Goal: Transaction & Acquisition: Purchase product/service

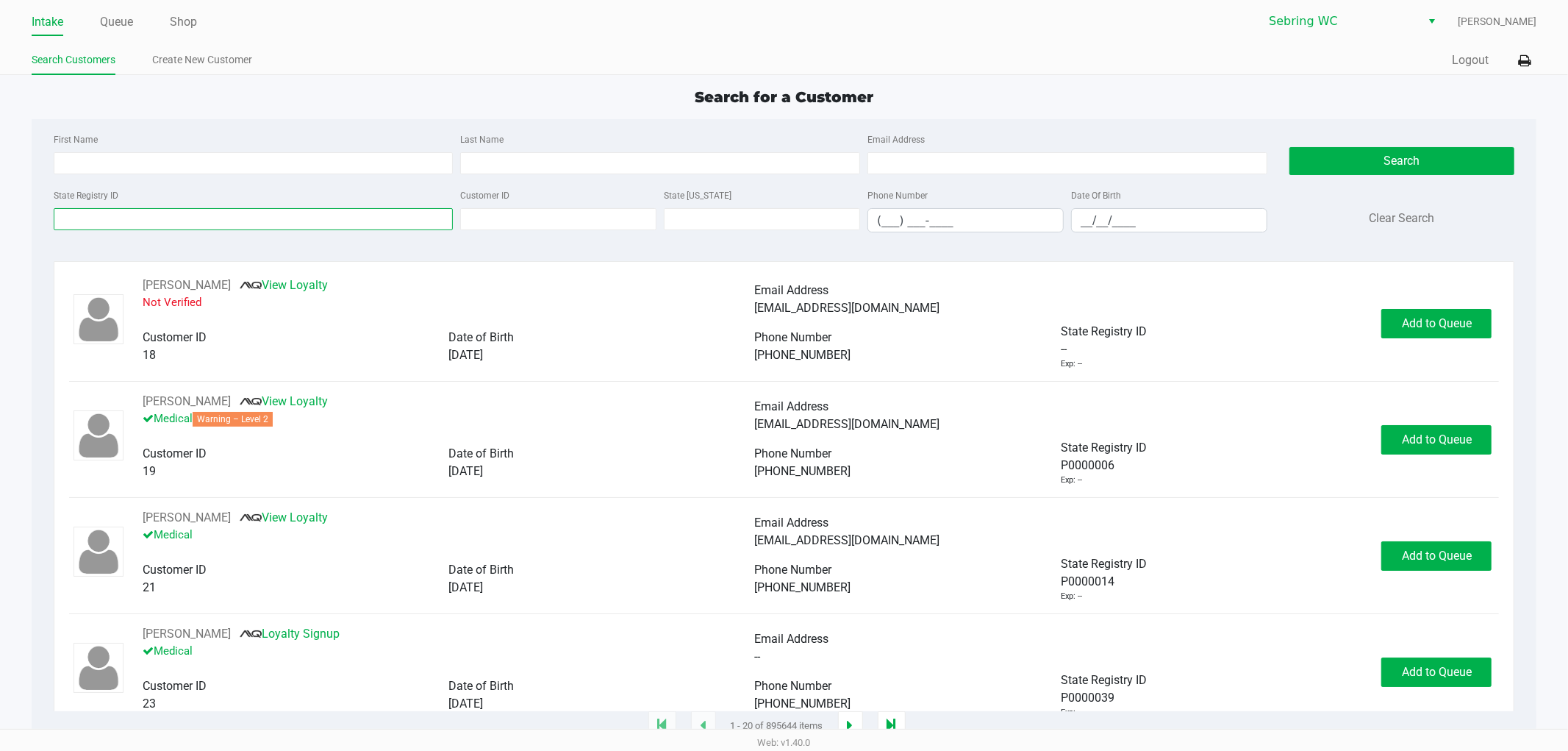
click at [200, 216] on input "State Registry ID" at bounding box center [253, 219] width 400 height 22
click at [122, 24] on link "Queue" at bounding box center [116, 22] width 33 height 21
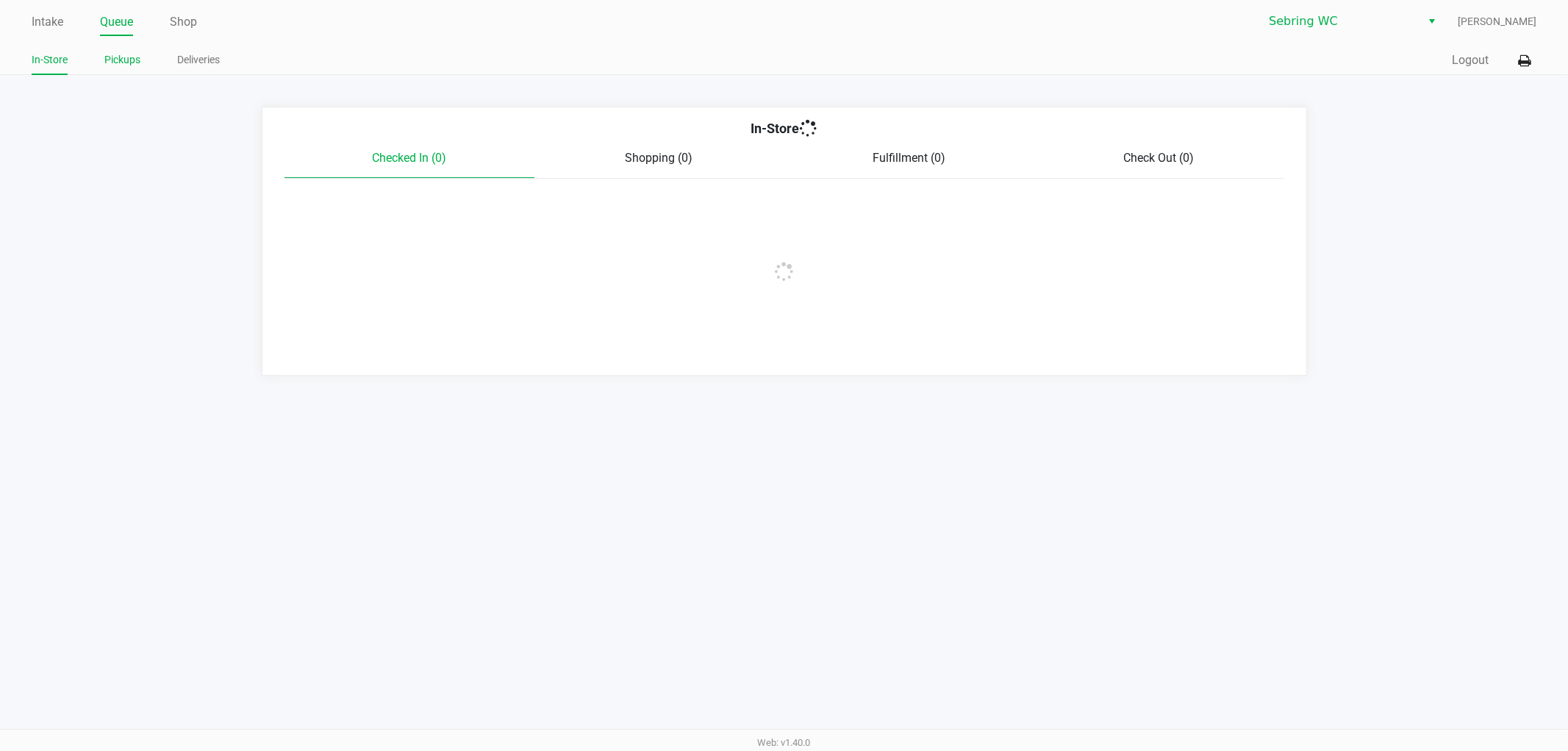
click at [128, 60] on link "Pickups" at bounding box center [122, 60] width 36 height 18
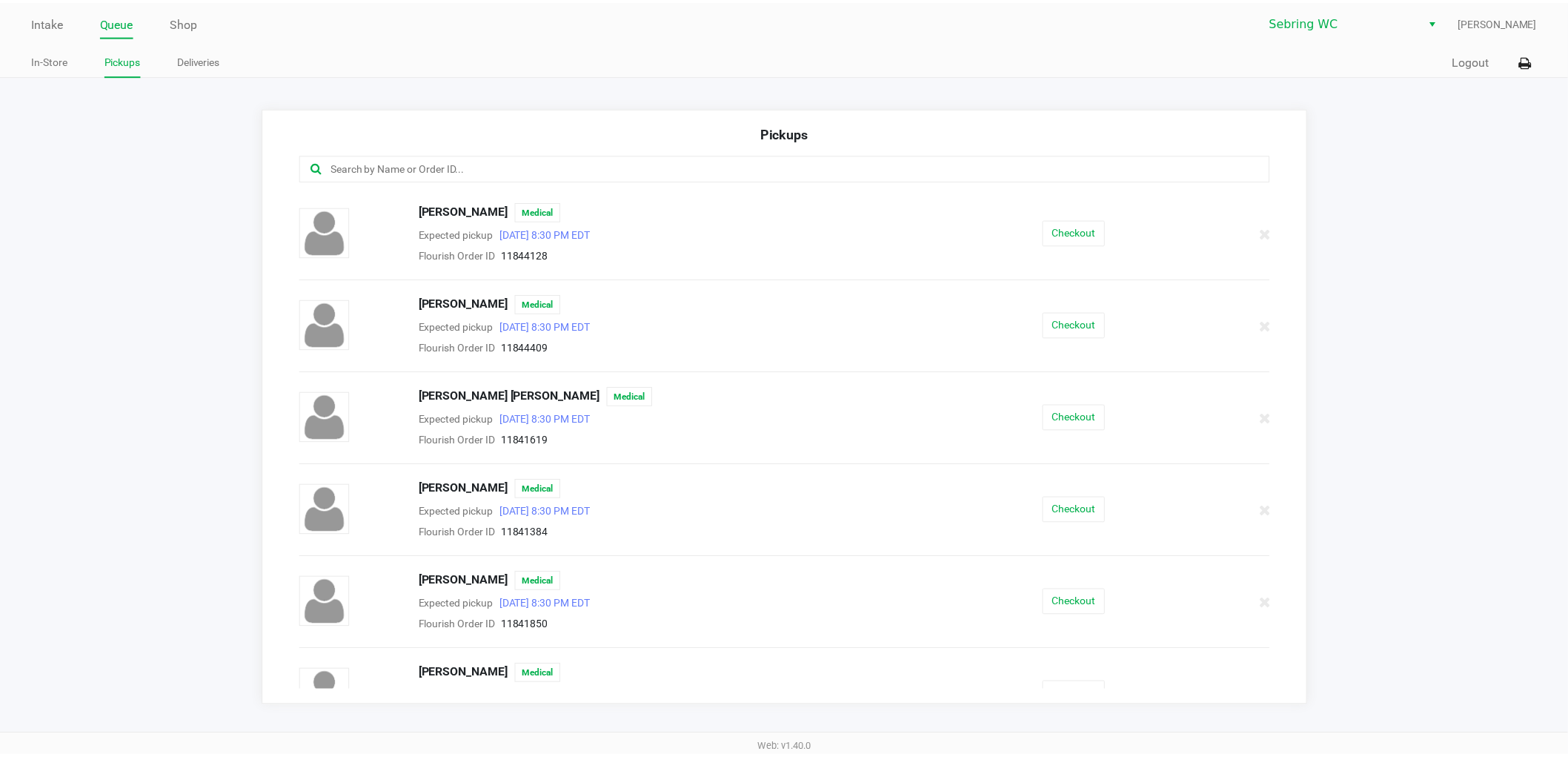
scroll to position [205, 0]
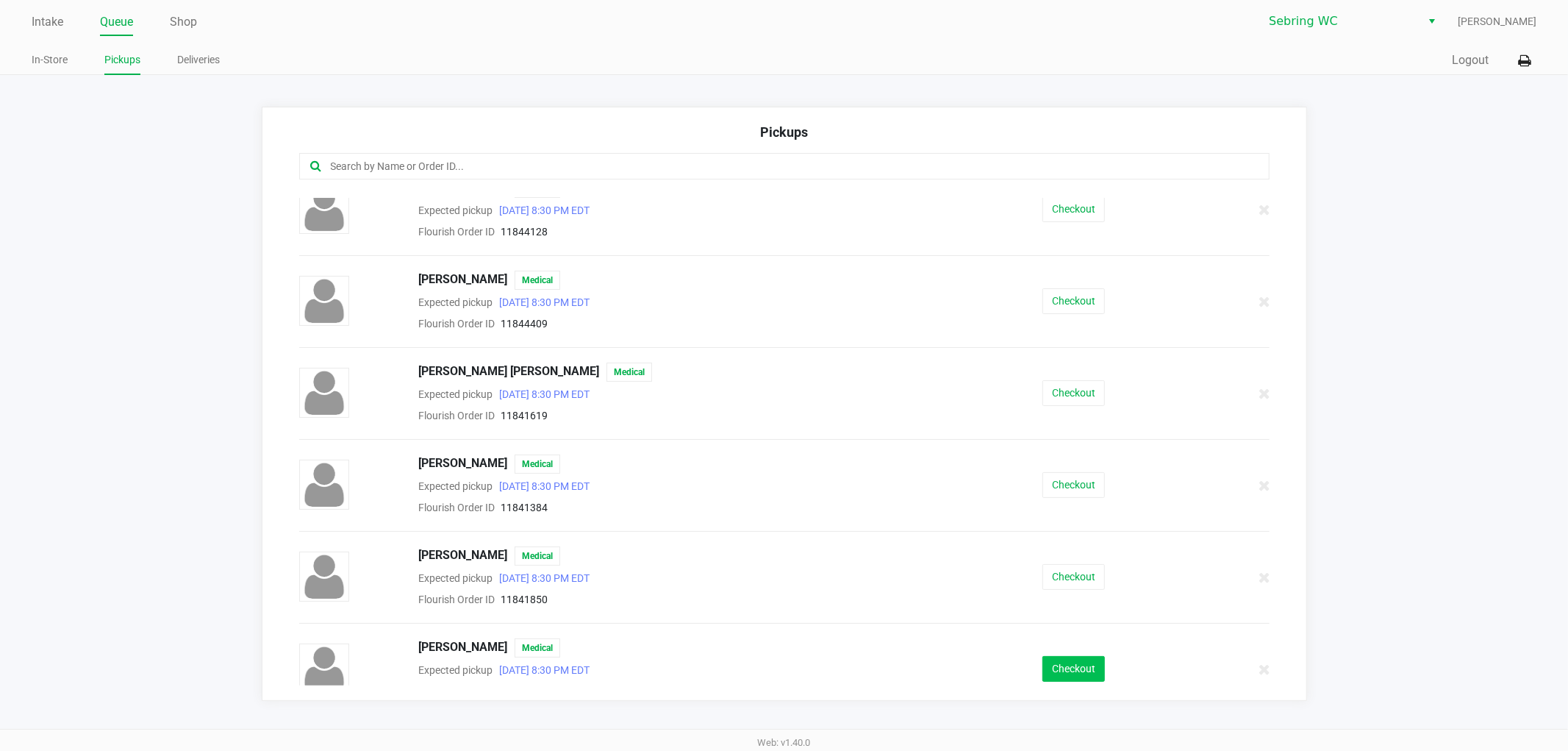
click at [1073, 670] on button "Checkout" at bounding box center [1073, 669] width 62 height 25
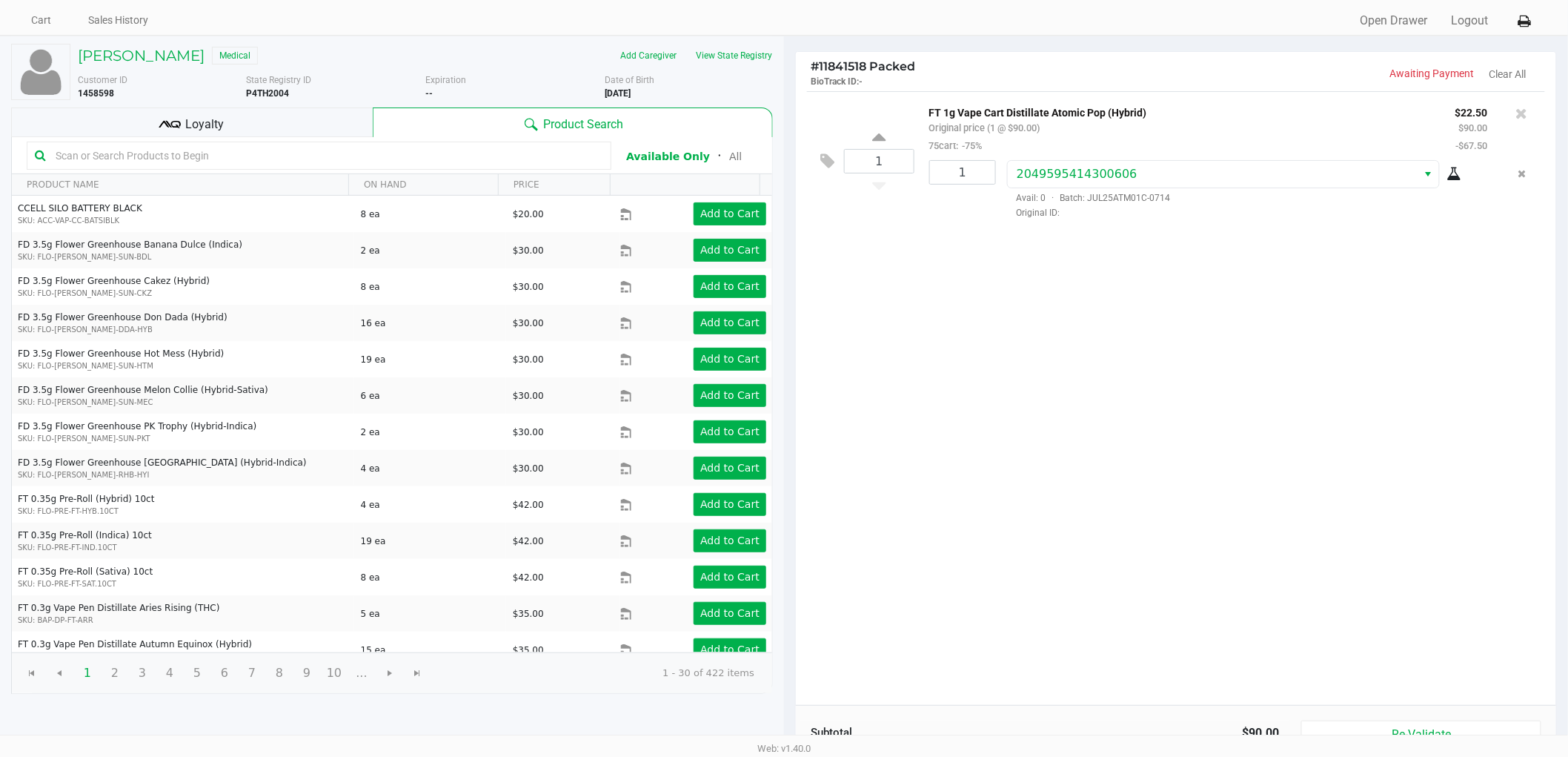
scroll to position [153, 0]
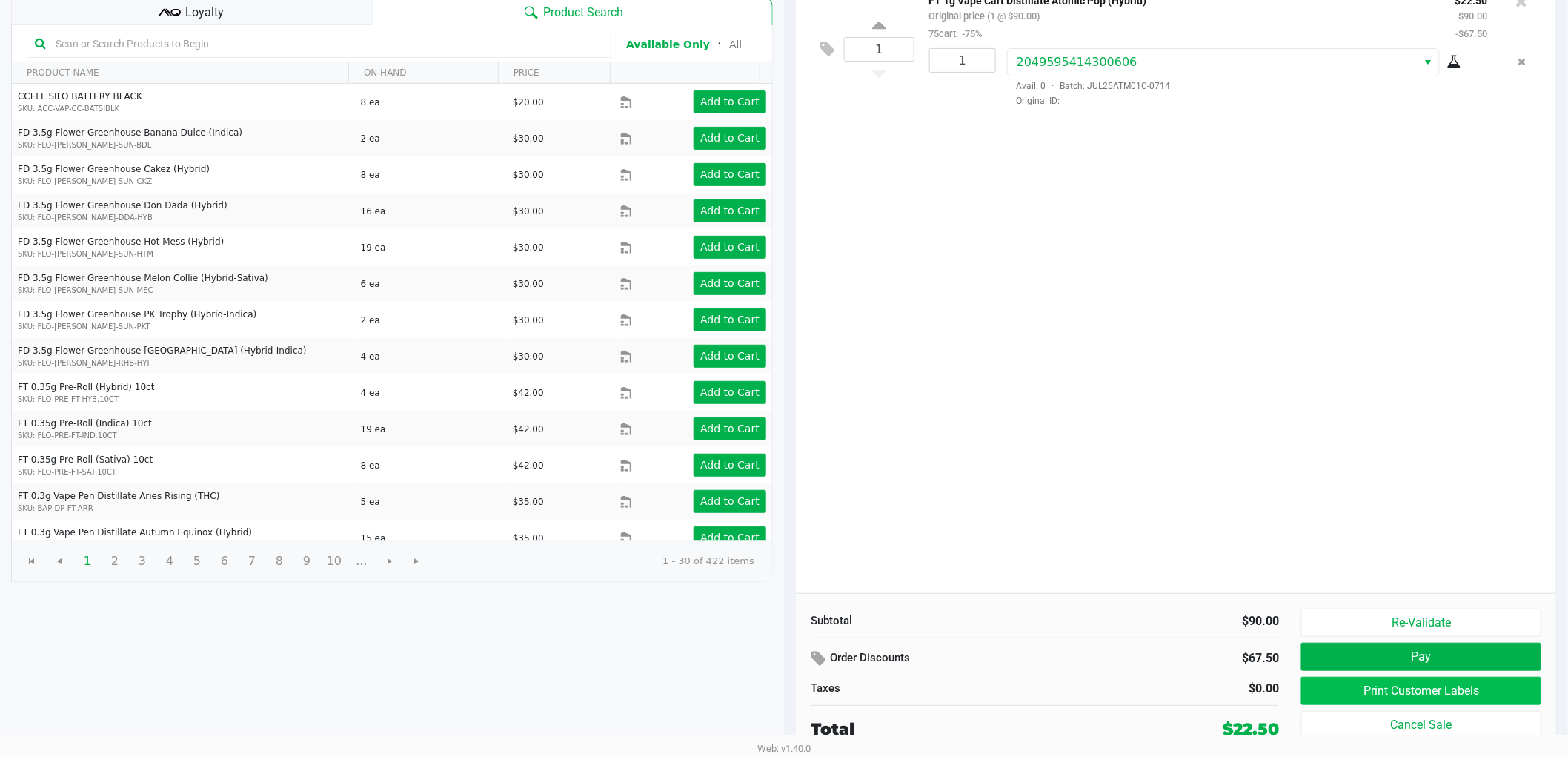
click at [1459, 692] on button "Print Customer Labels" at bounding box center [1421, 691] width 240 height 28
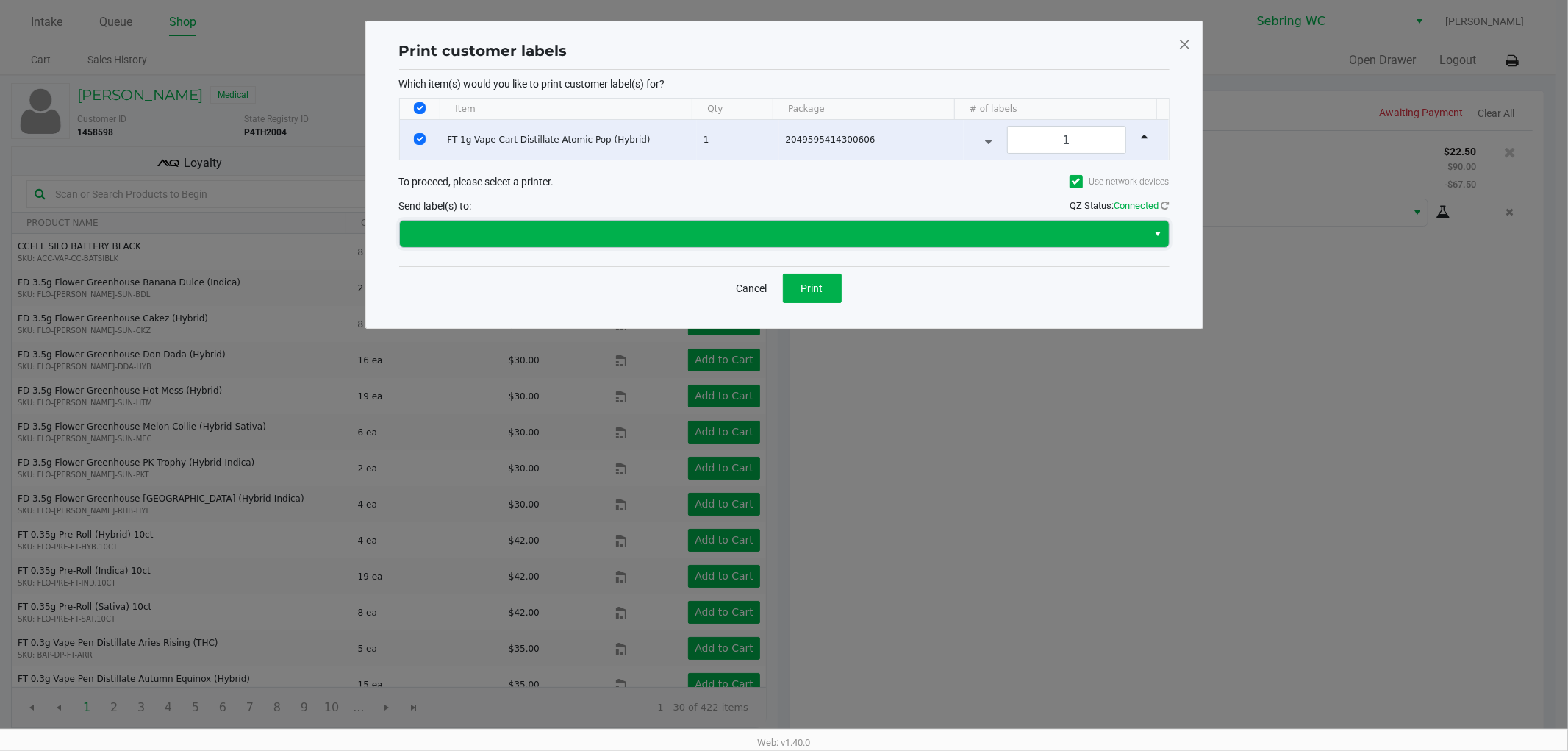
click at [636, 236] on span at bounding box center [774, 233] width 730 height 18
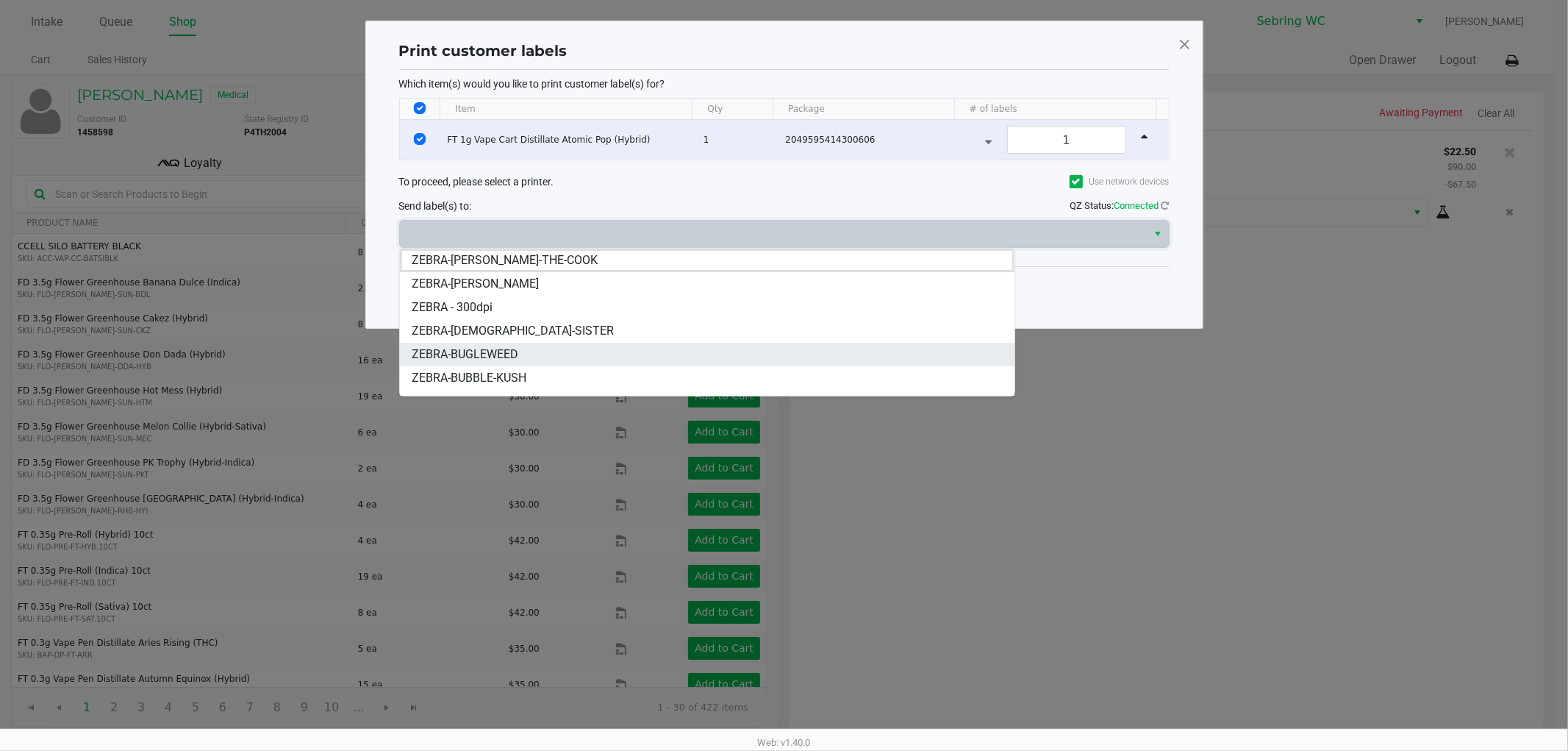
click at [553, 350] on li "ZEBRA-BUGLEWEED" at bounding box center [707, 354] width 614 height 24
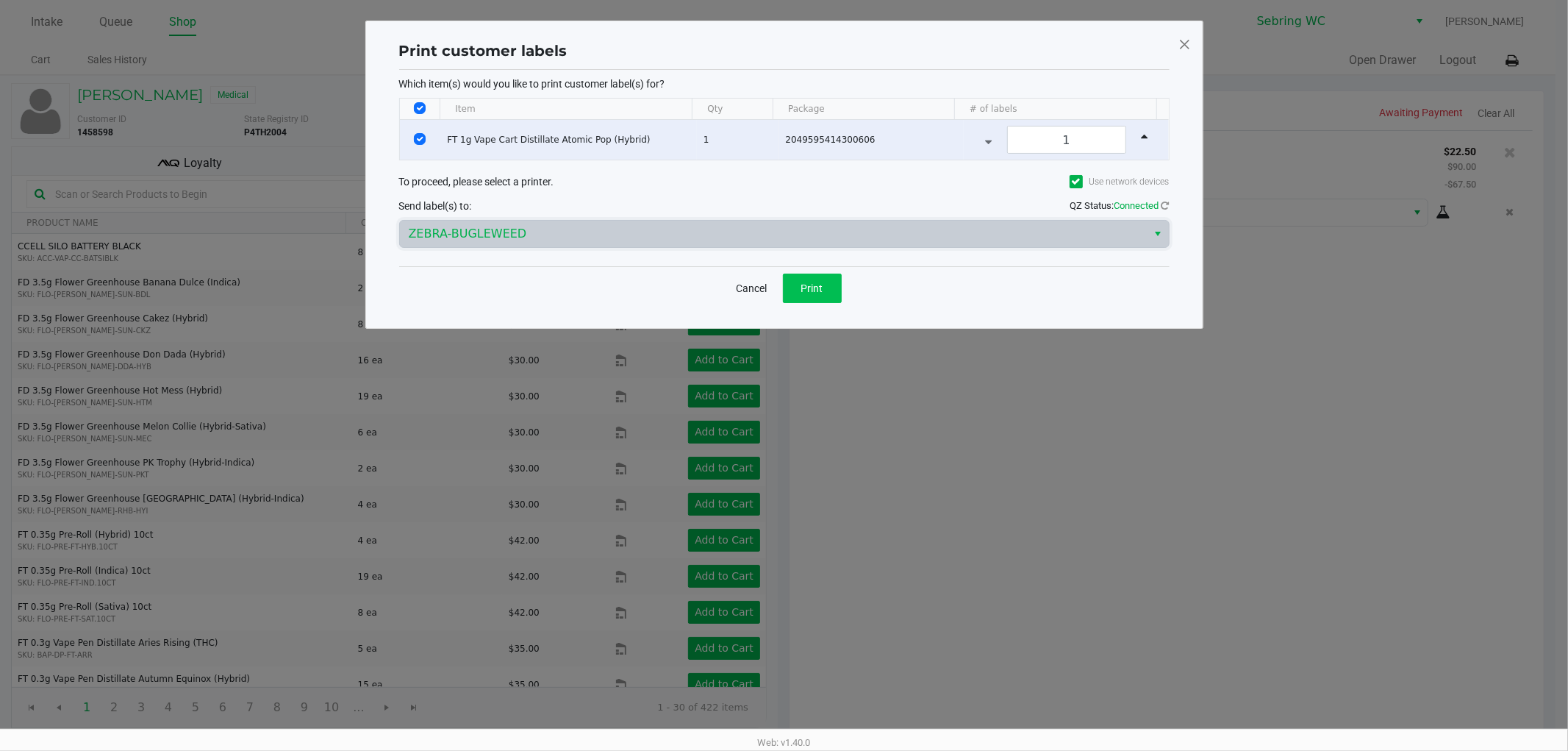
click at [811, 287] on span "Print" at bounding box center [812, 288] width 22 height 12
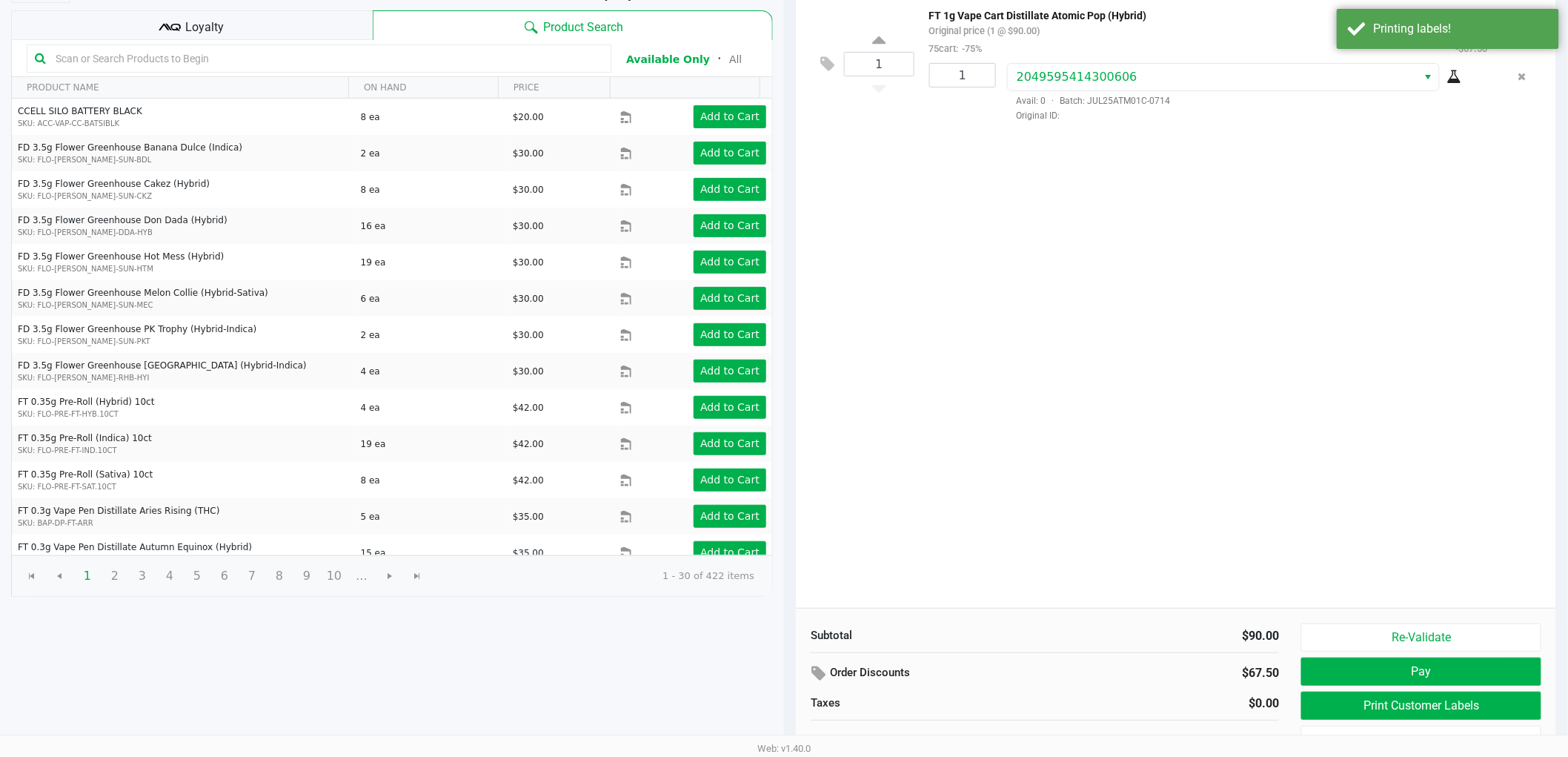
scroll to position [153, 0]
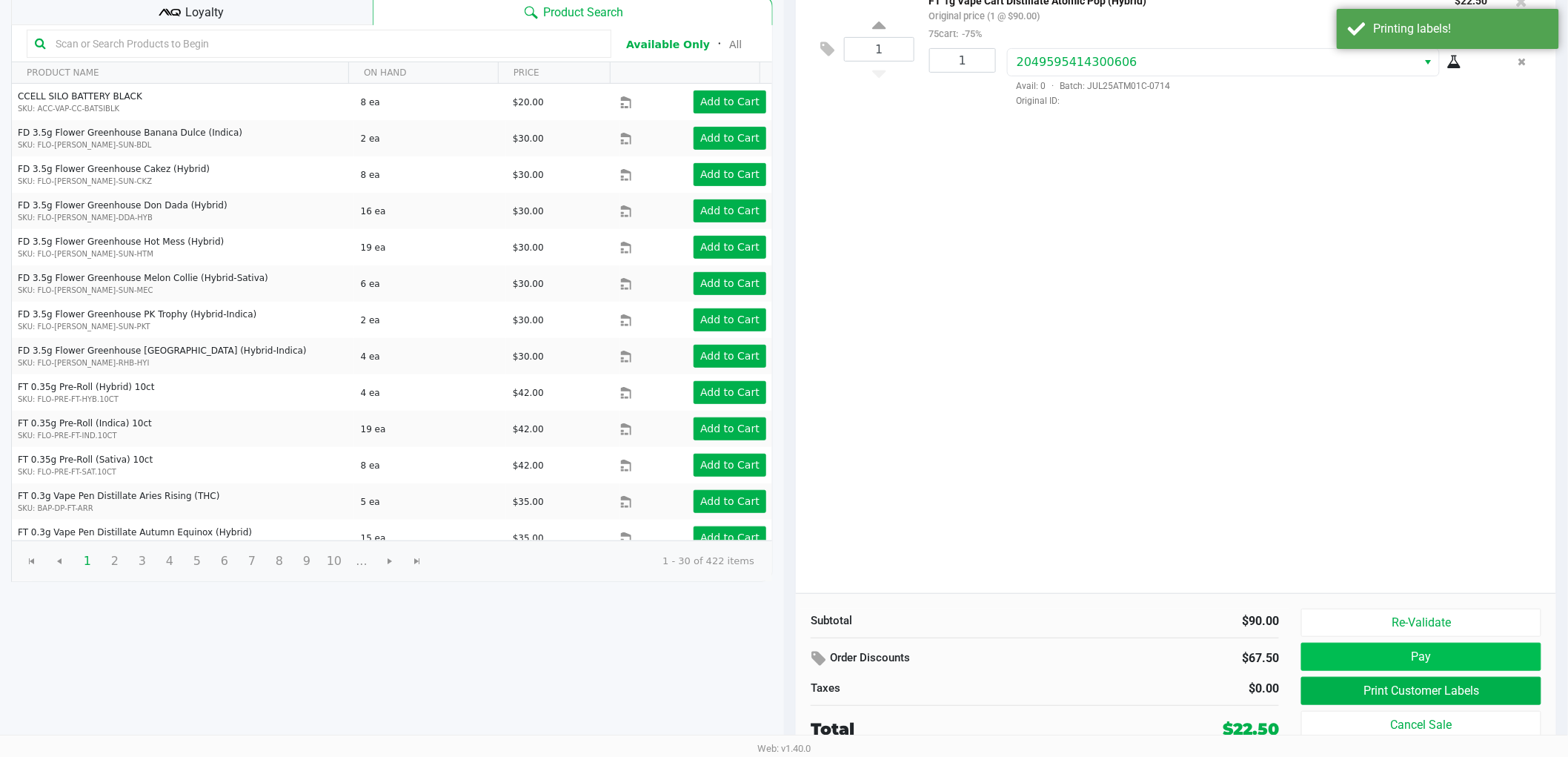
click at [1410, 658] on button "Pay" at bounding box center [1421, 657] width 240 height 28
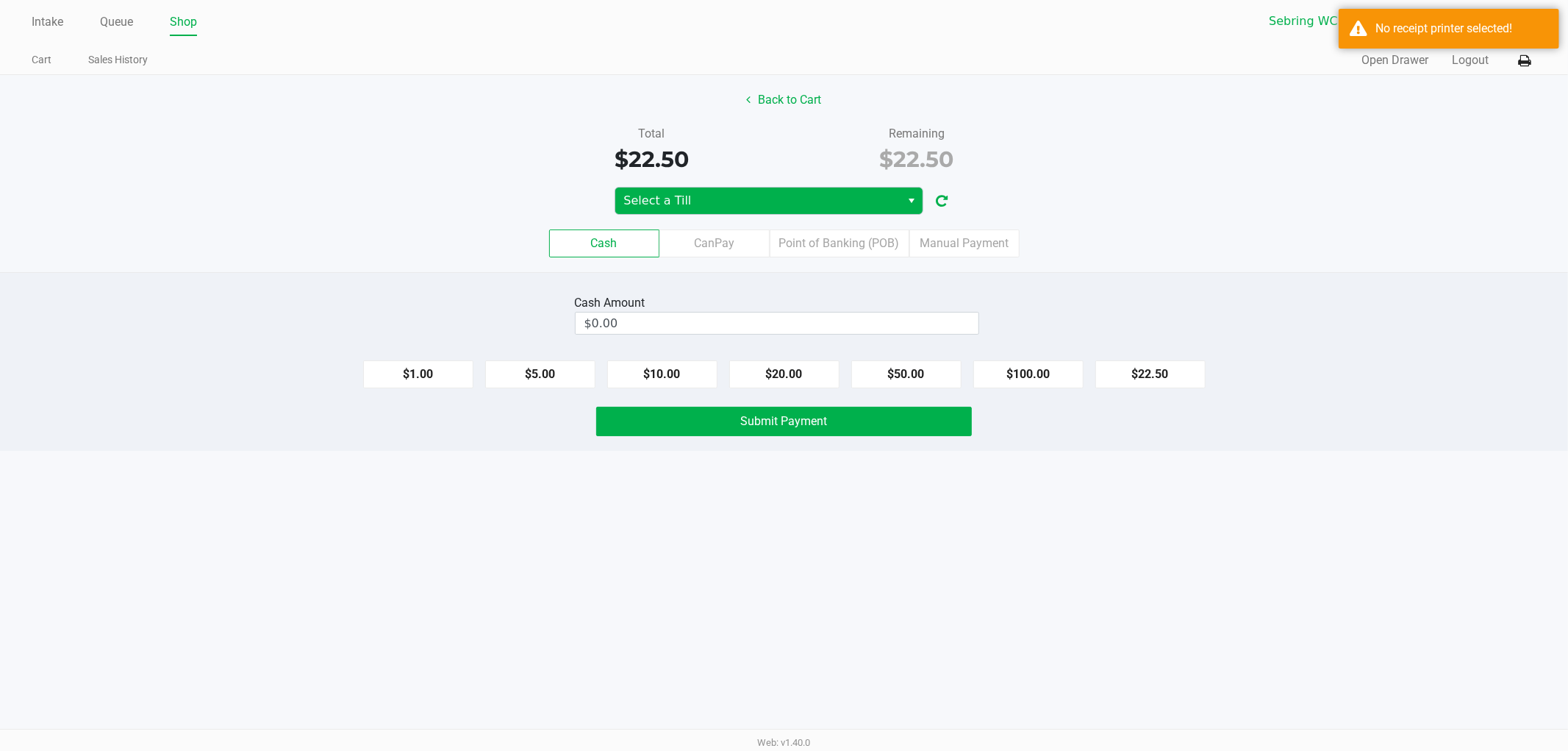
click at [878, 191] on span "Select a Till" at bounding box center [757, 200] width 286 height 26
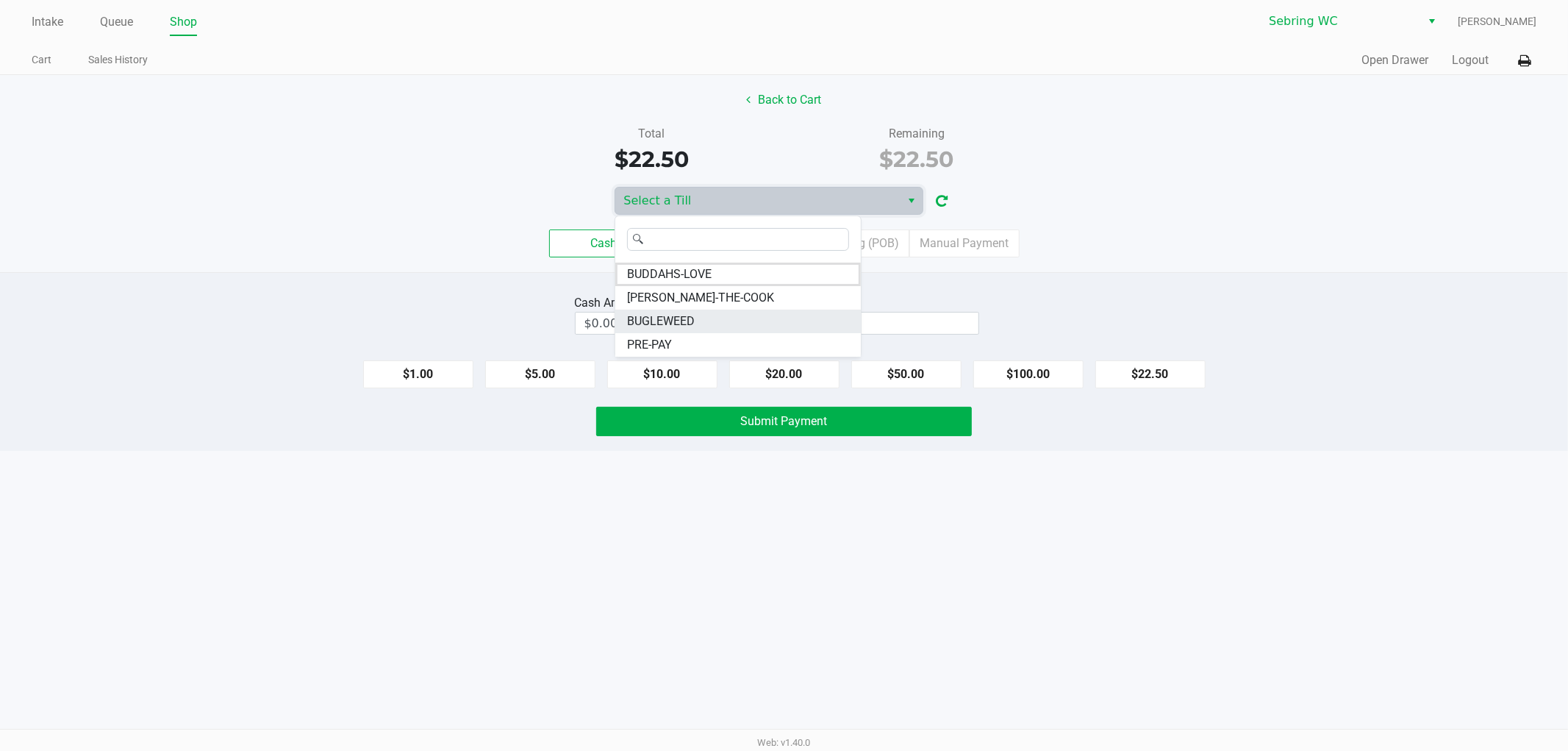
click at [713, 320] on li "BUGLEWEED" at bounding box center [737, 321] width 246 height 24
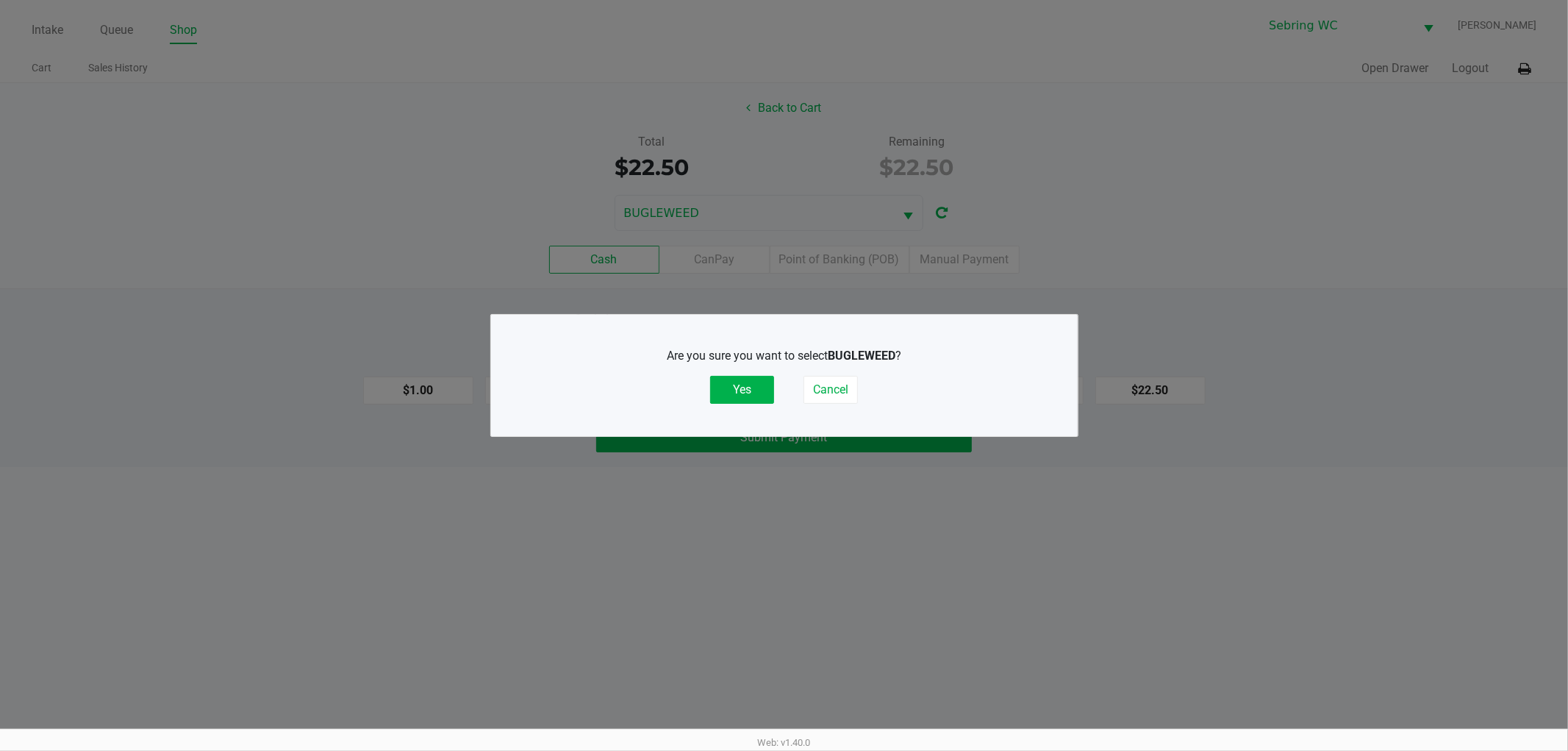
click at [729, 394] on button "Yes" at bounding box center [741, 390] width 64 height 28
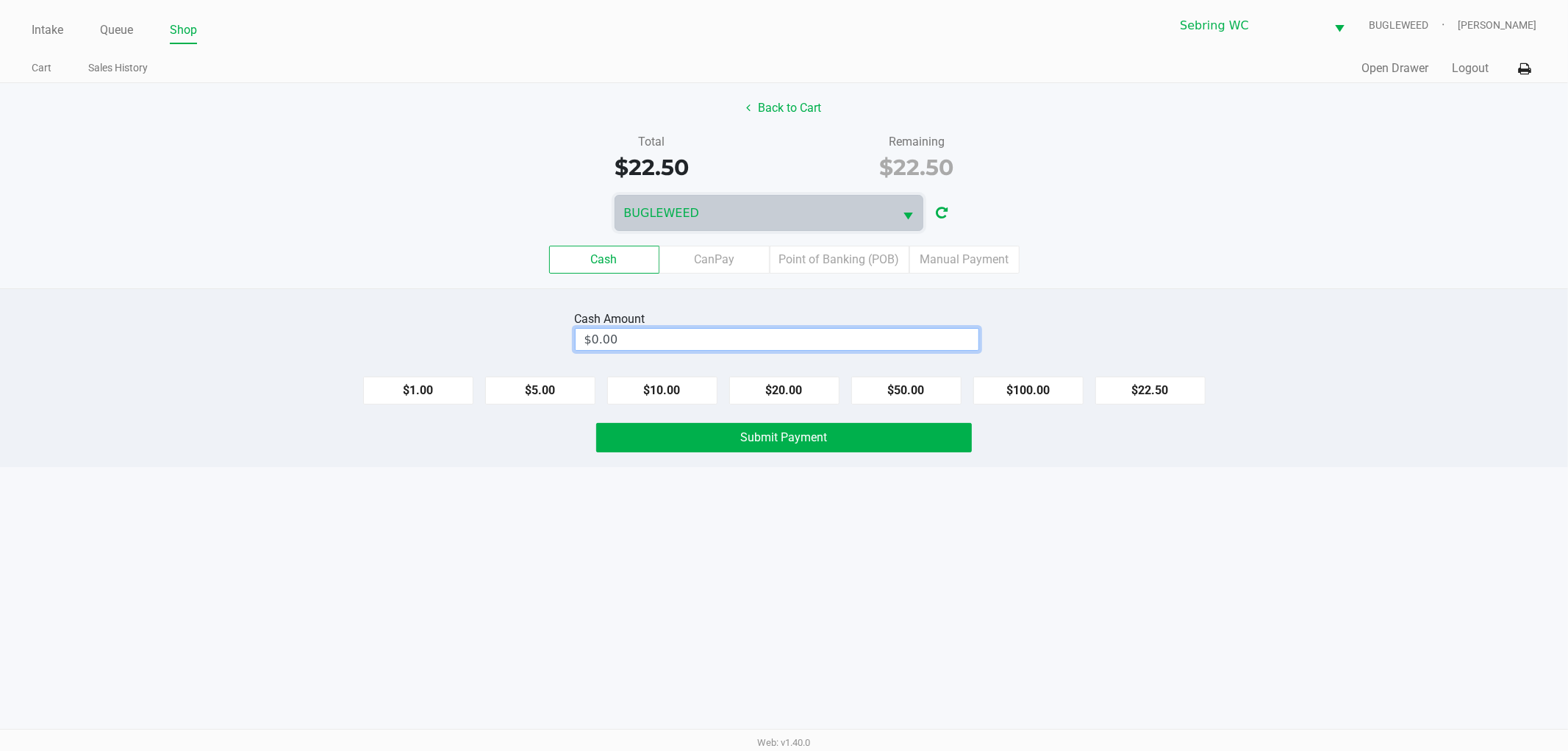
click at [641, 337] on input "$0.00" at bounding box center [777, 340] width 403 height 22
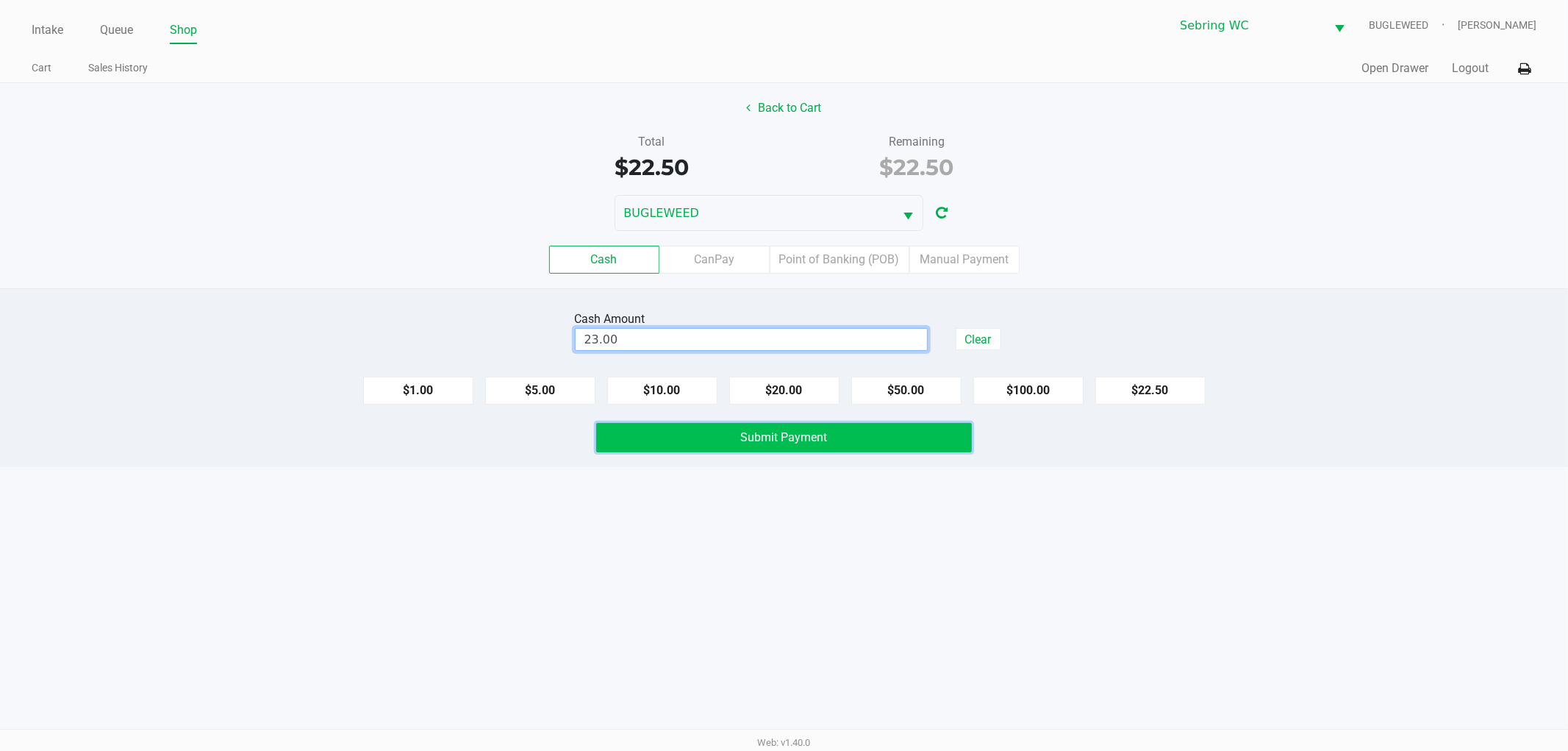
type input "$23.00"
click at [673, 452] on button "Submit Payment" at bounding box center [784, 438] width 376 height 29
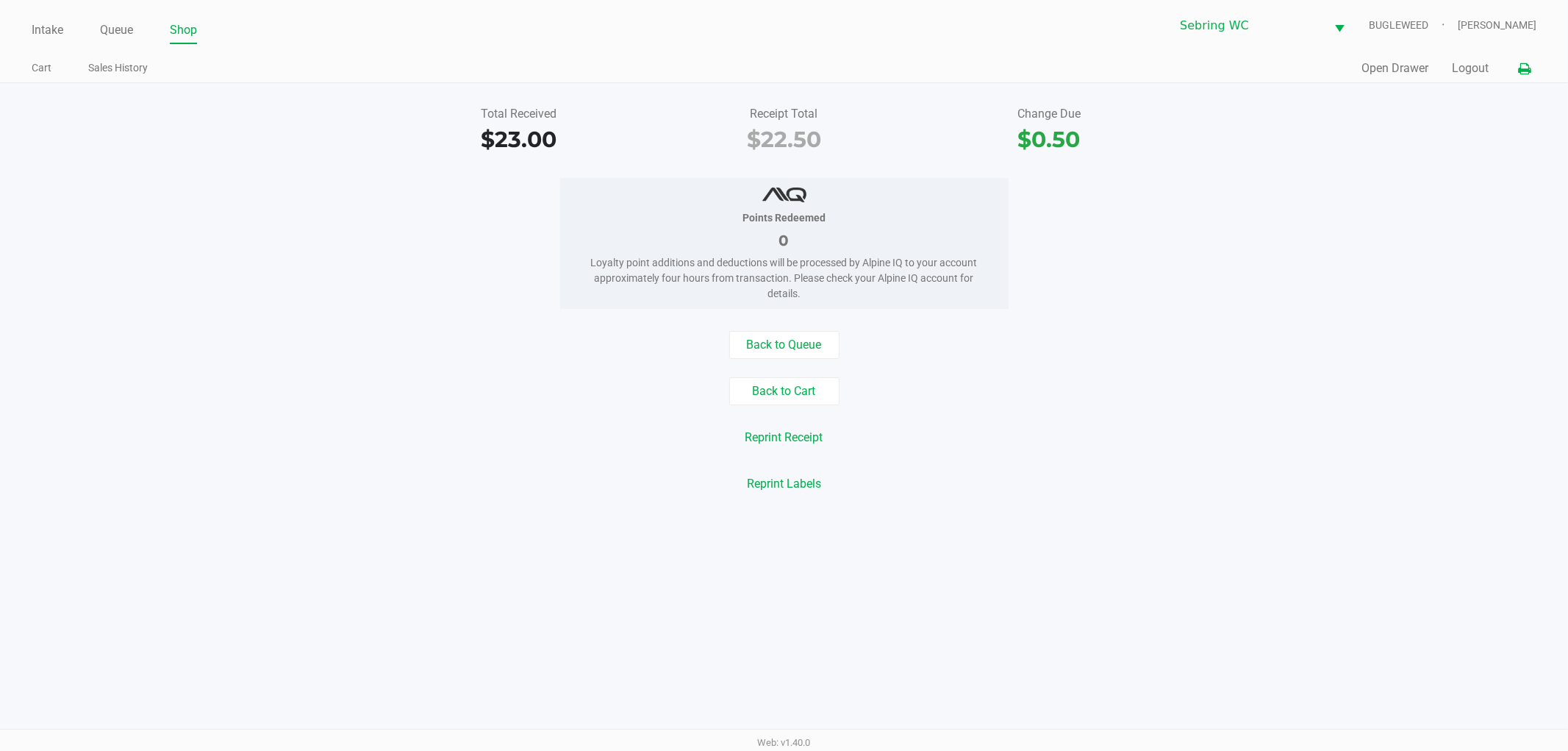
click at [1531, 69] on button at bounding box center [1524, 69] width 25 height 27
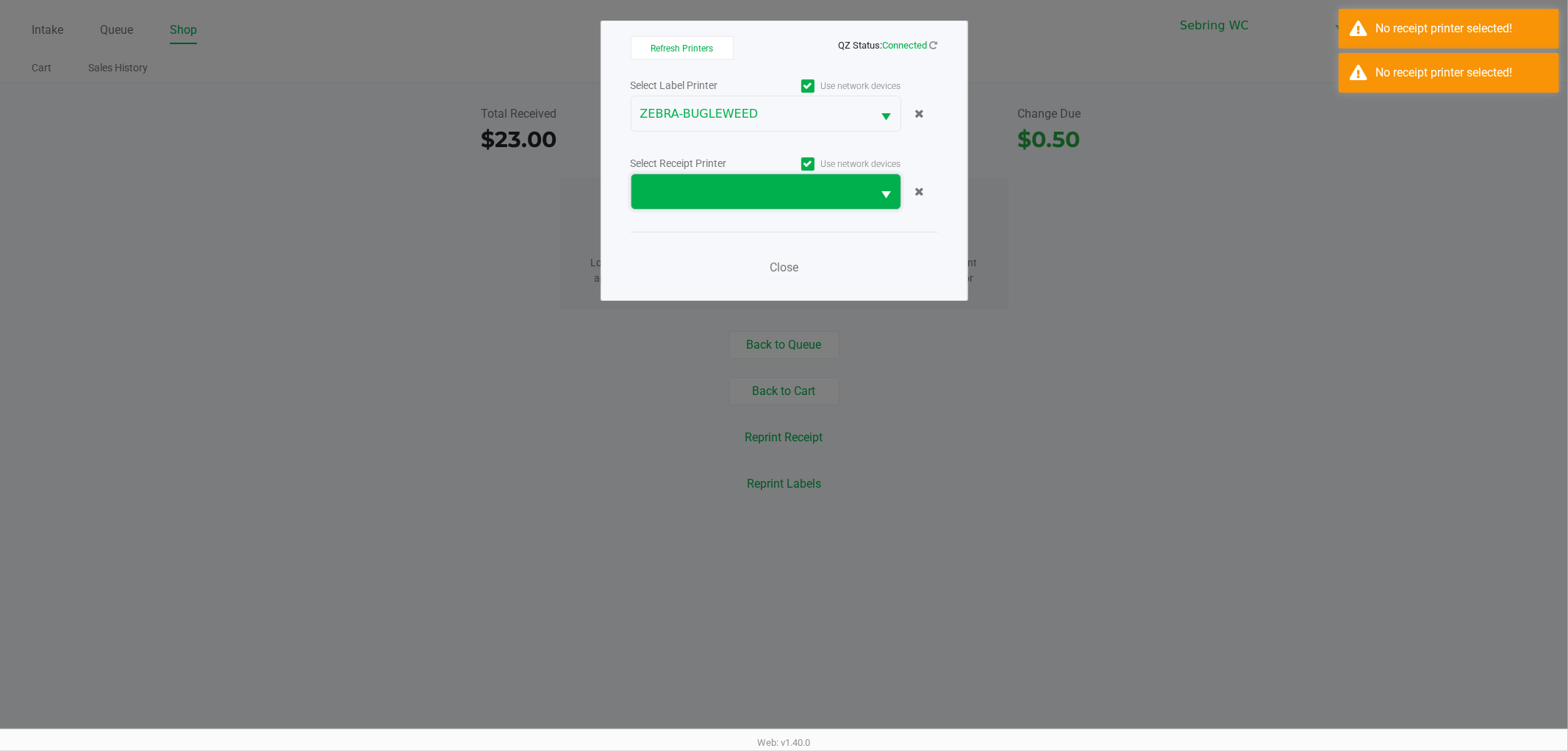
click at [788, 197] on span at bounding box center [752, 192] width 223 height 18
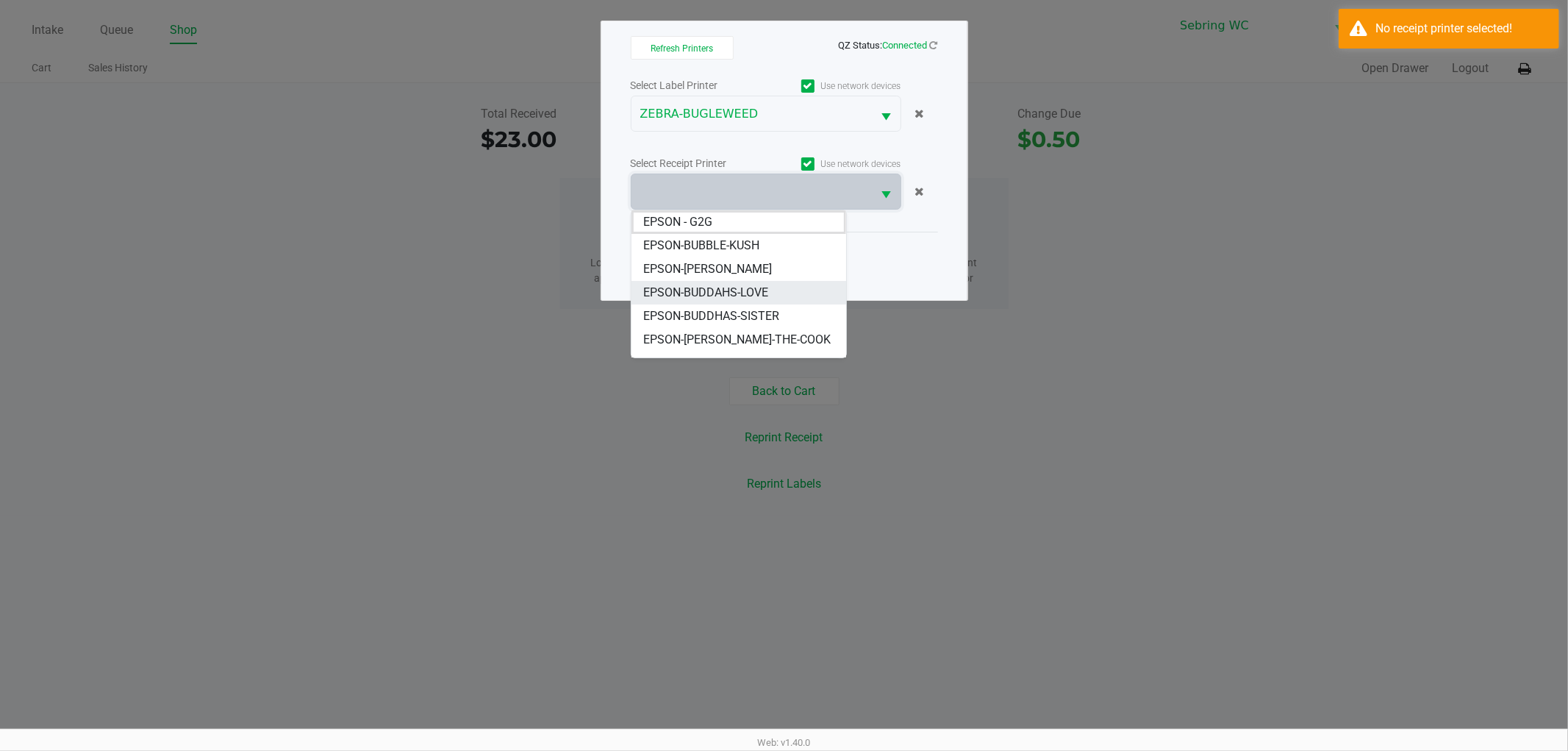
scroll to position [18, 0]
click at [771, 337] on li "EPSON-BUGLEWEED" at bounding box center [738, 346] width 215 height 24
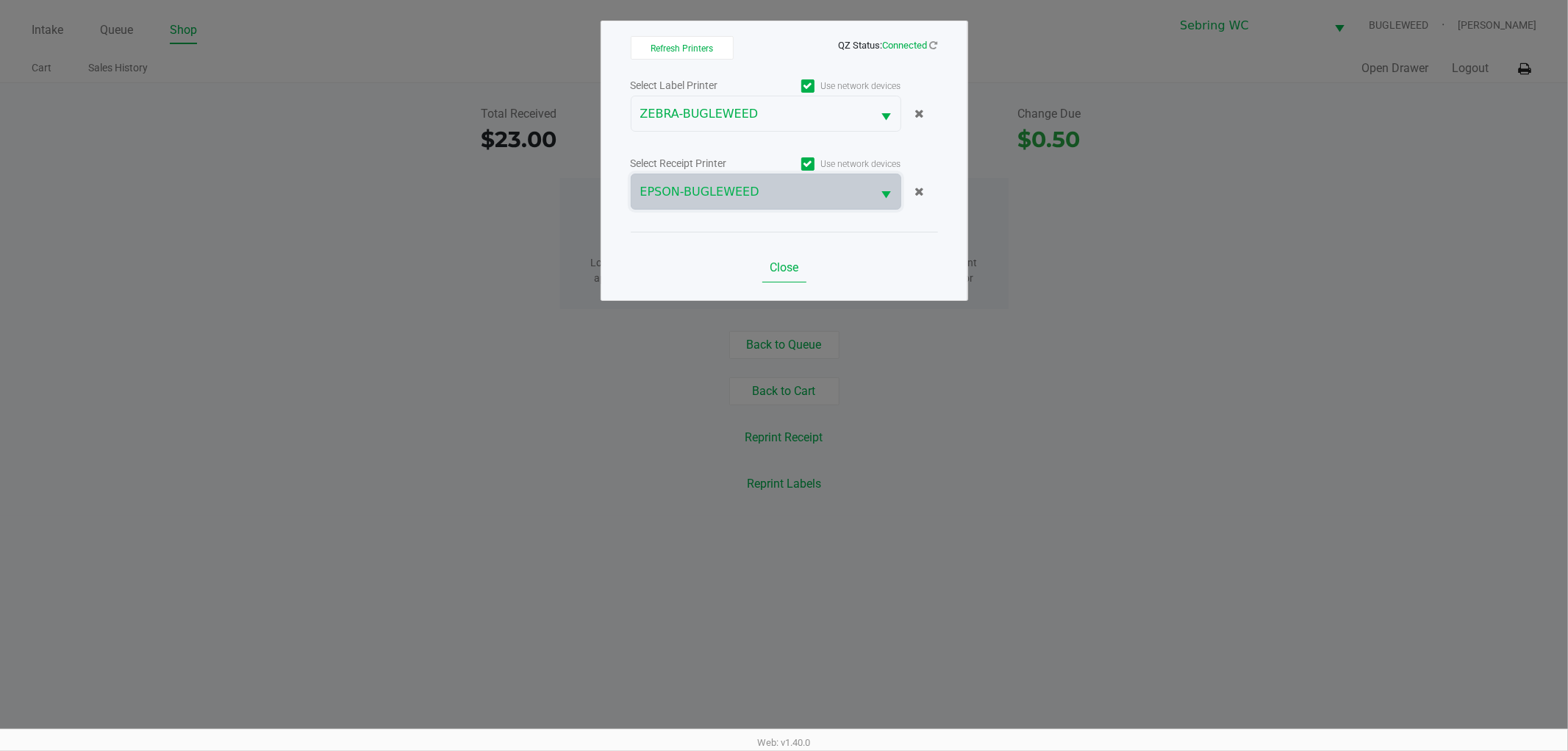
click at [777, 269] on span "Close" at bounding box center [784, 267] width 28 height 14
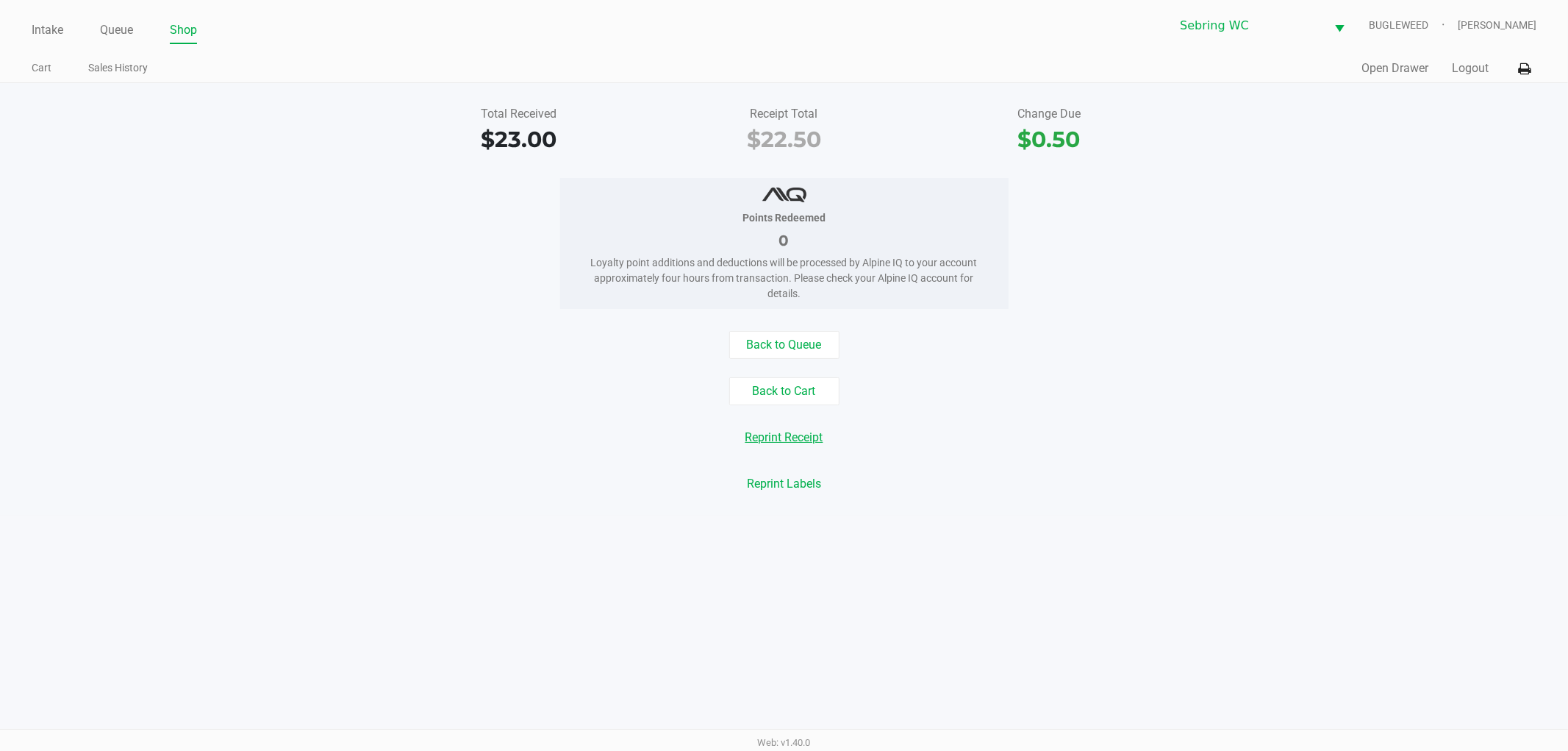
click at [797, 424] on button "Reprint Receipt" at bounding box center [784, 438] width 97 height 28
click at [794, 441] on button "Reprint Receipt" at bounding box center [784, 438] width 97 height 28
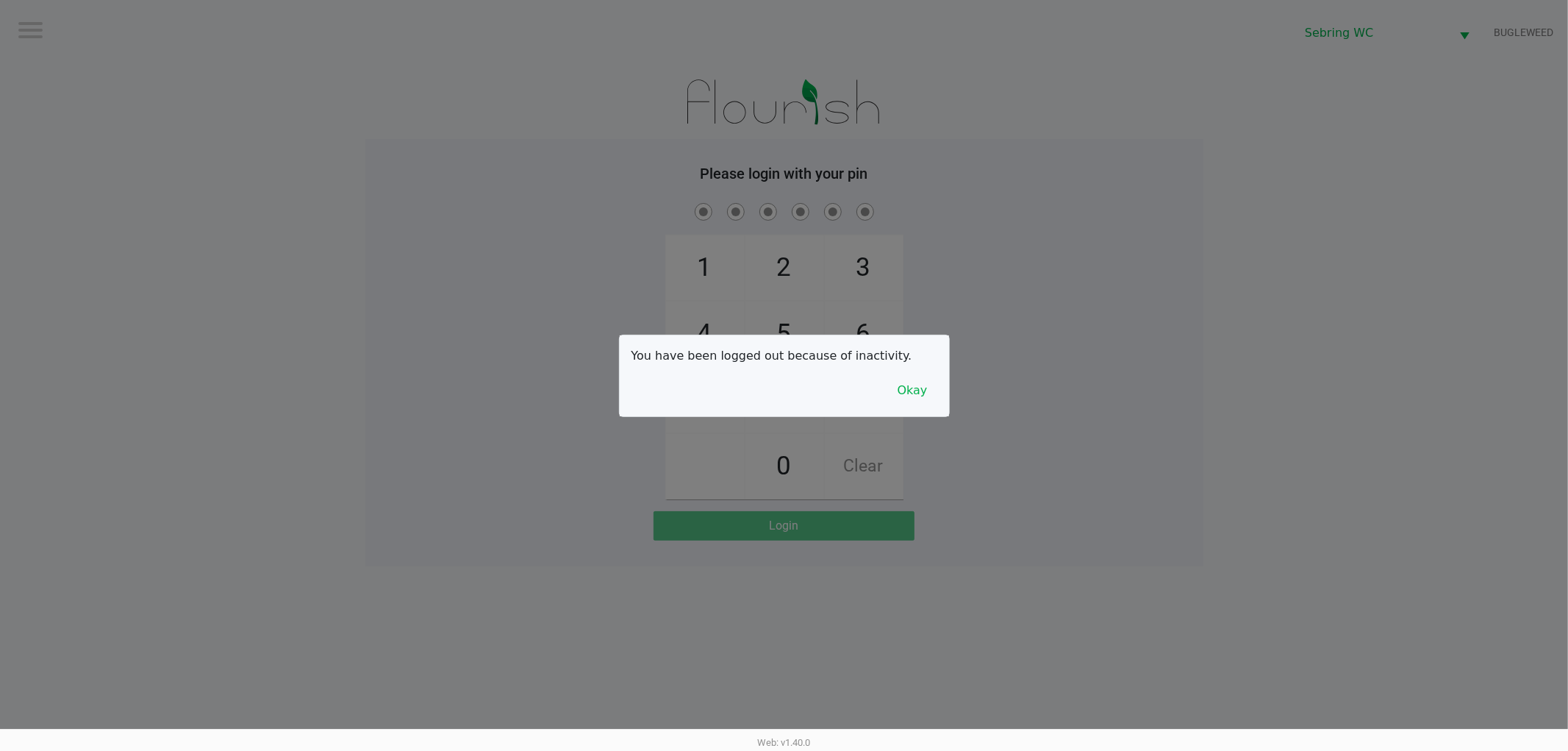
click at [911, 422] on div at bounding box center [784, 375] width 1568 height 751
click at [910, 396] on button "Okay" at bounding box center [912, 391] width 49 height 28
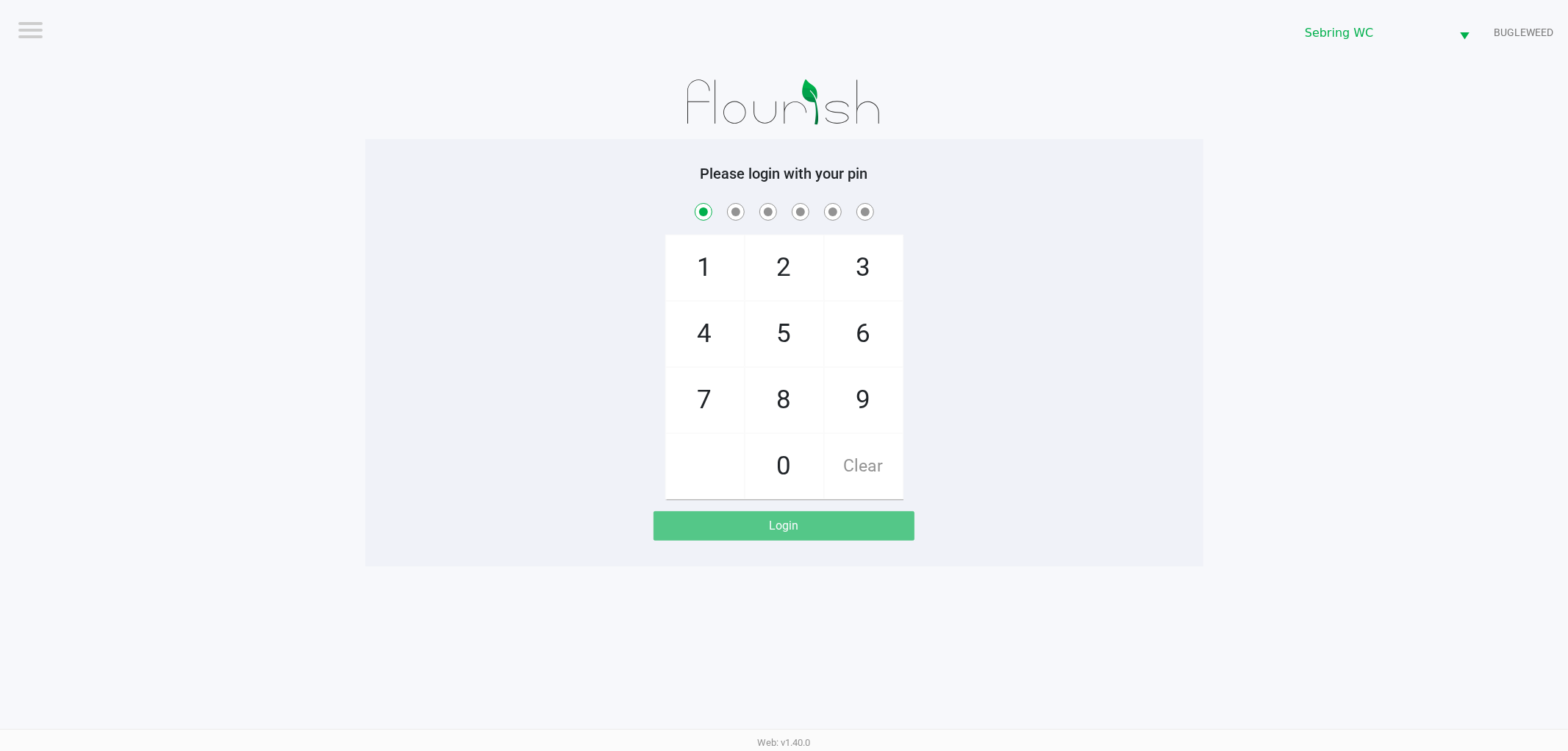
checkbox input "true"
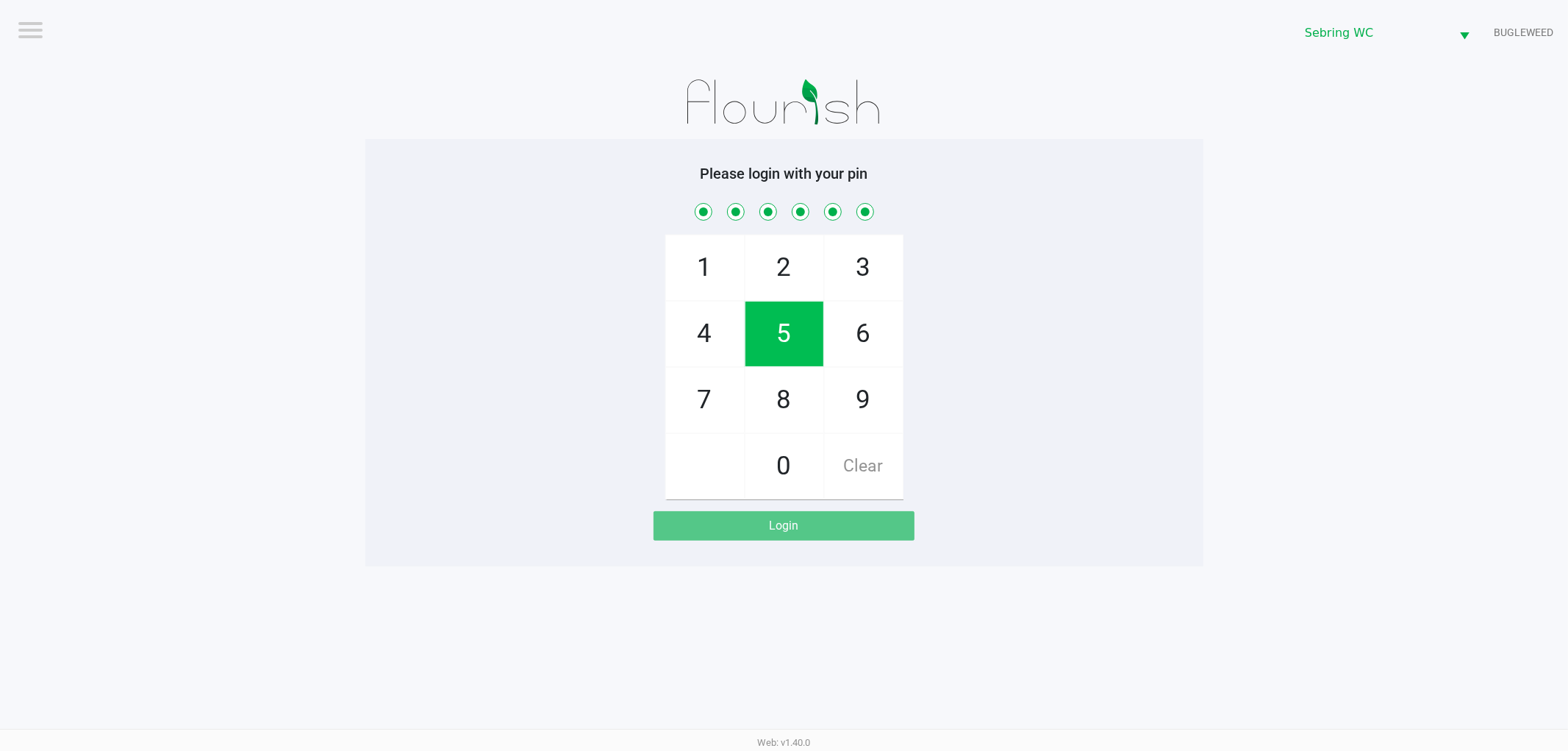
checkbox input "true"
